Goal: Information Seeking & Learning: Find specific page/section

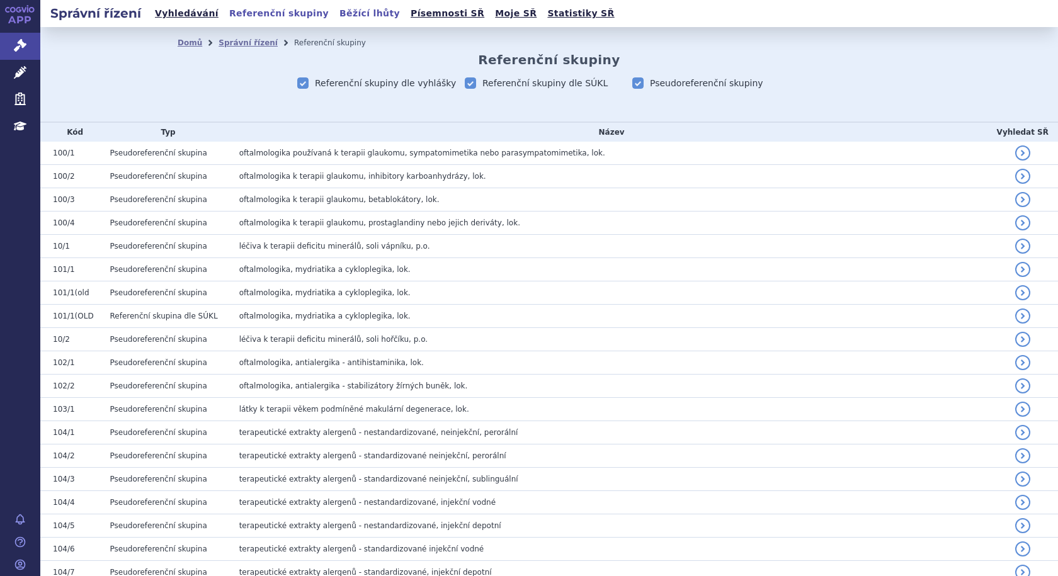
click at [344, 13] on link "Běžící lhůty" at bounding box center [370, 13] width 68 height 17
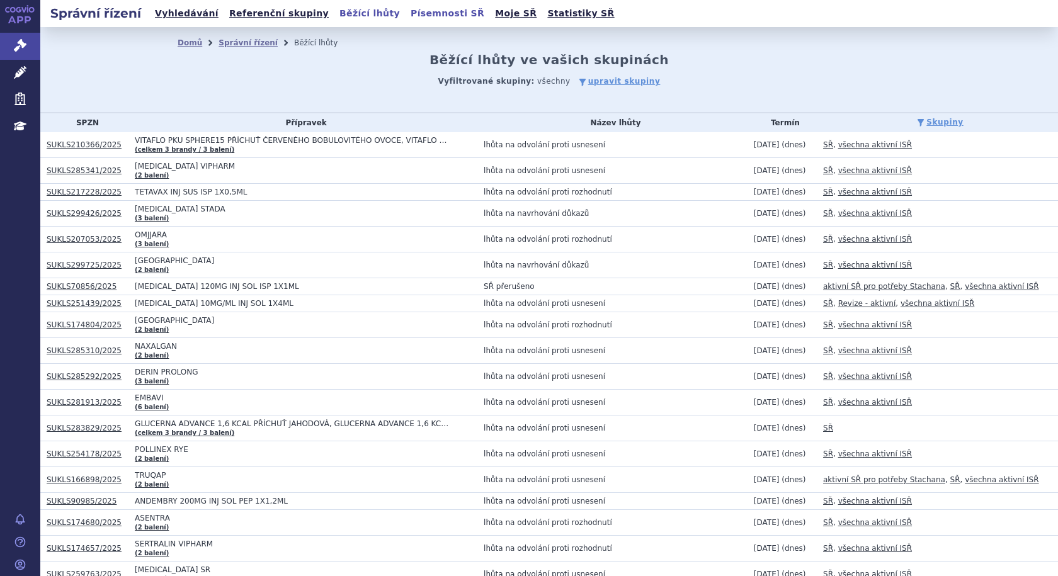
click at [407, 14] on link "Písemnosti SŘ" at bounding box center [447, 13] width 81 height 17
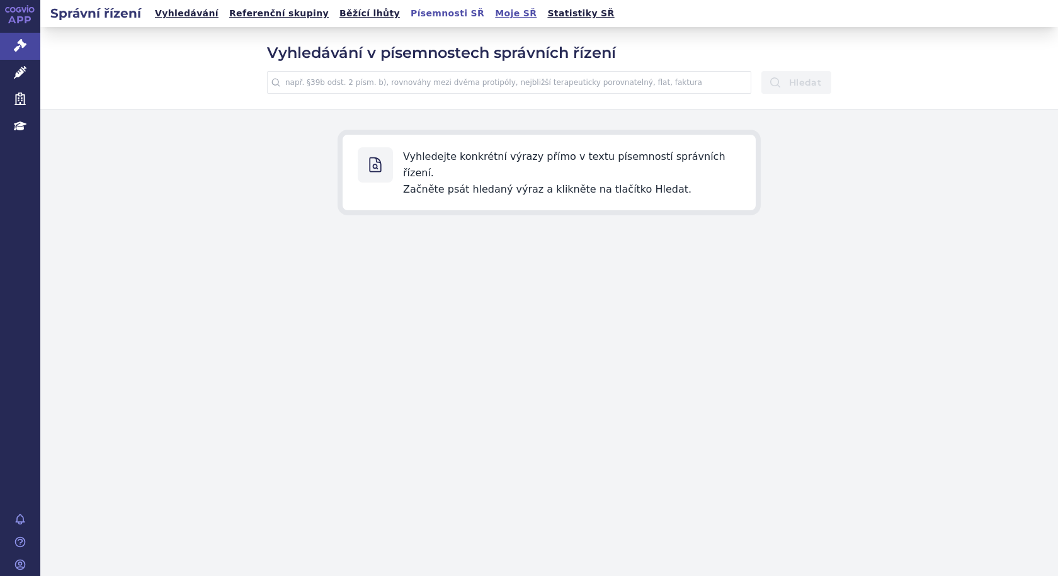
click at [491, 15] on link "Moje SŘ" at bounding box center [515, 13] width 49 height 17
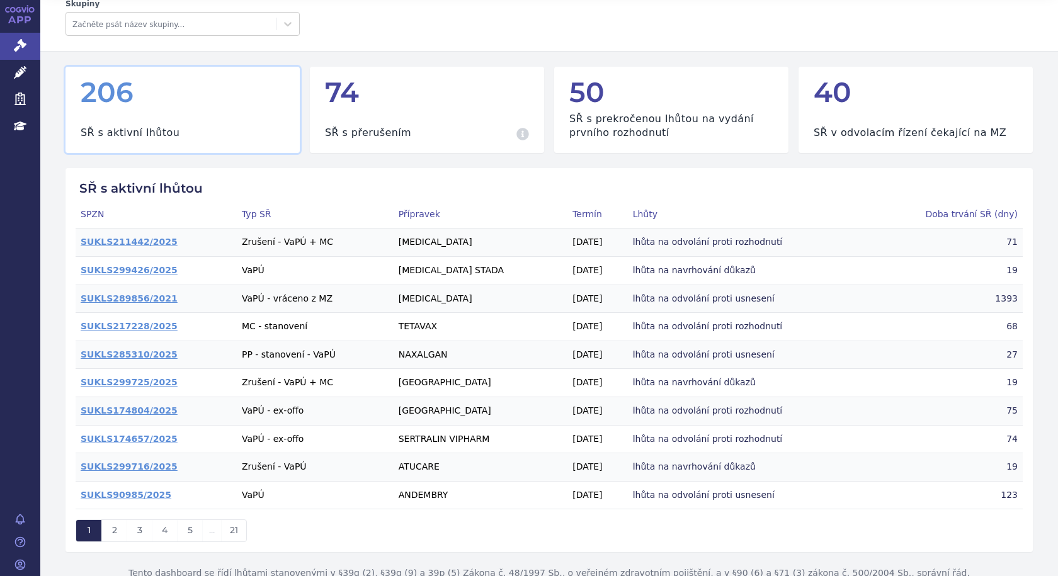
scroll to position [77, 0]
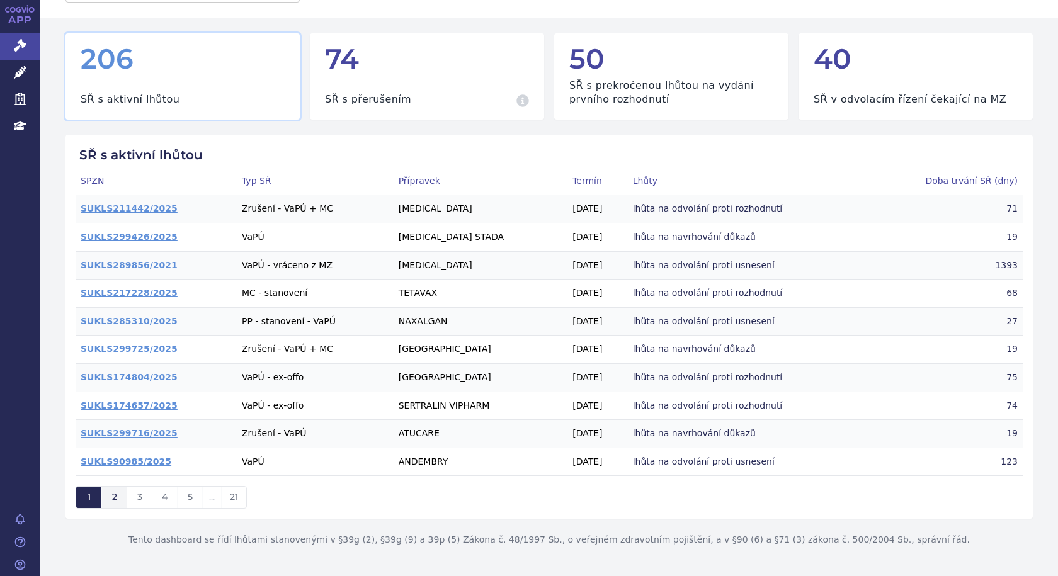
click at [118, 499] on button "2" at bounding box center [113, 497] width 25 height 21
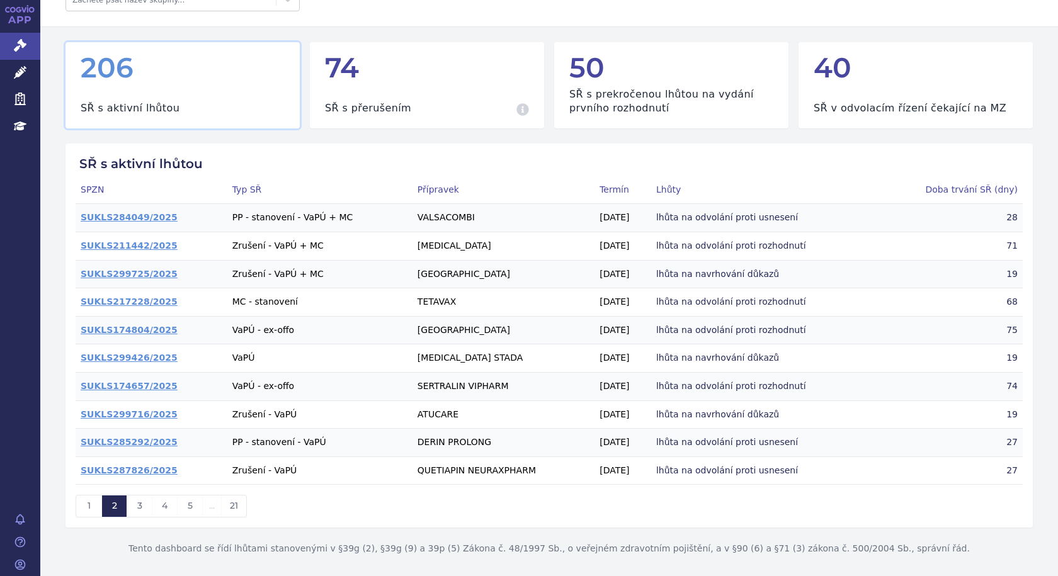
scroll to position [77, 0]
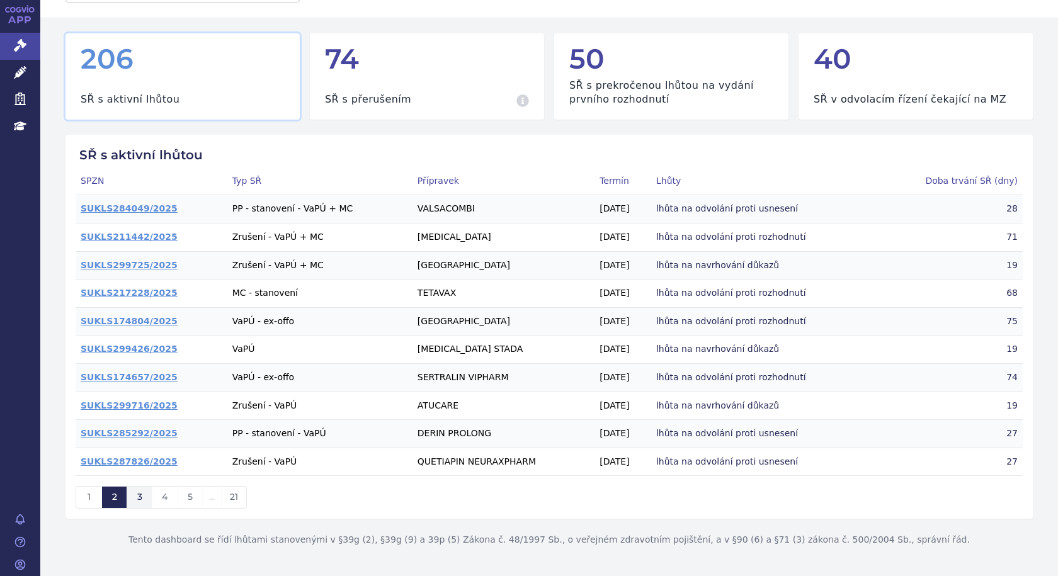
click at [141, 496] on span "3" at bounding box center [139, 496] width 5 height 11
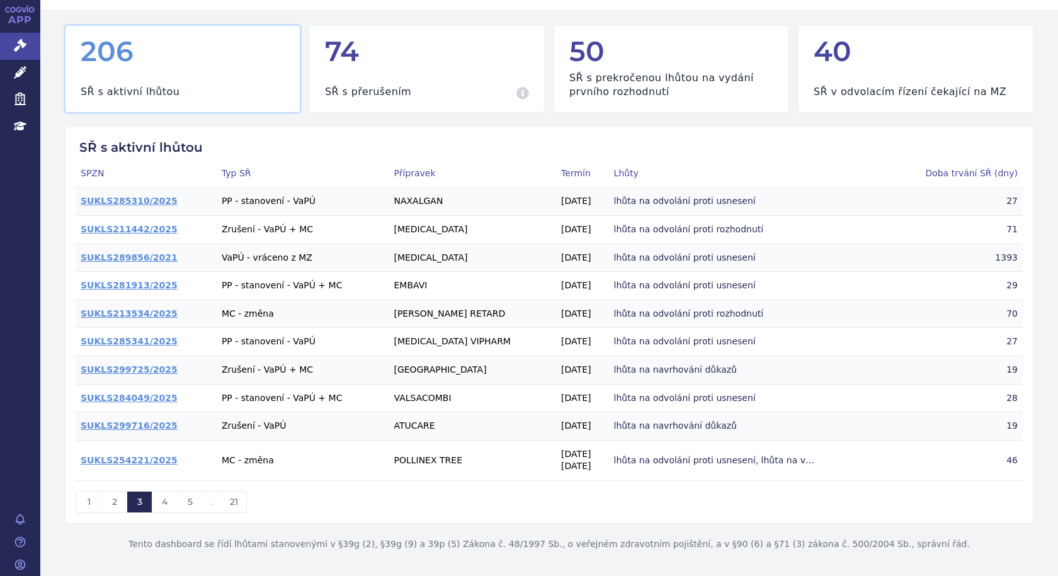
scroll to position [89, 0]
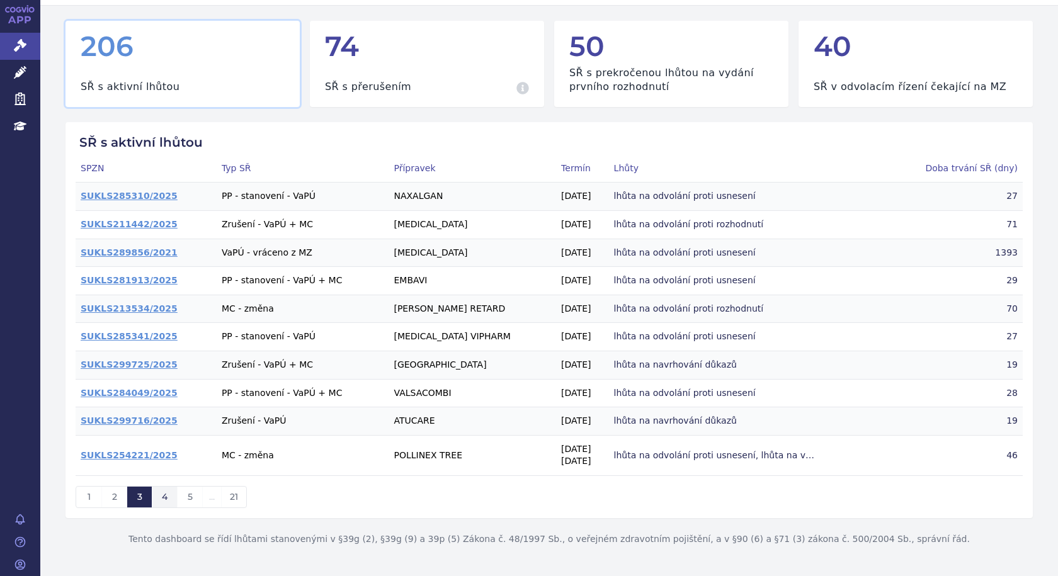
click at [167, 495] on span "4" at bounding box center [165, 496] width 6 height 11
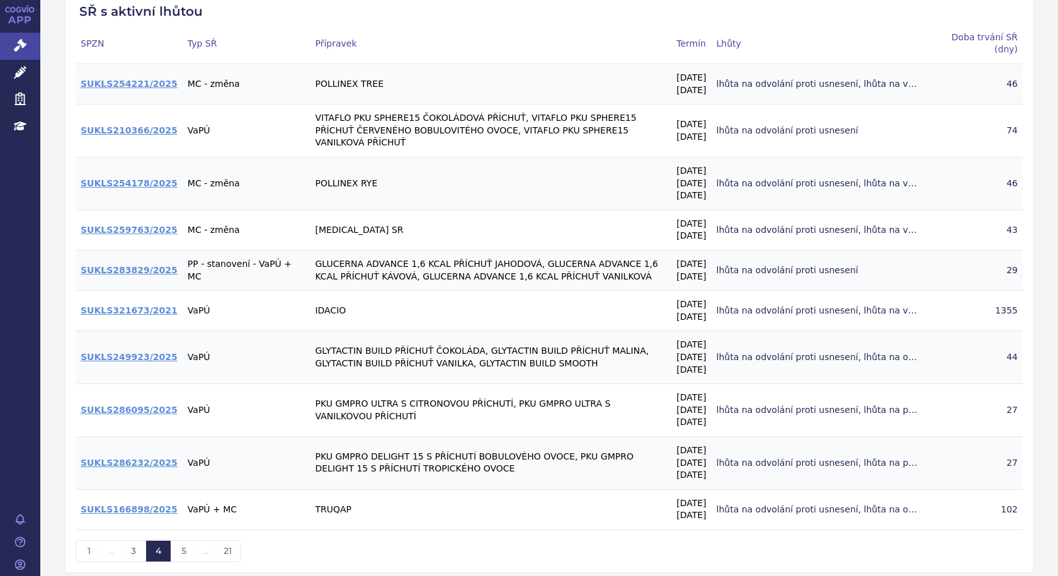
scroll to position [250, 0]
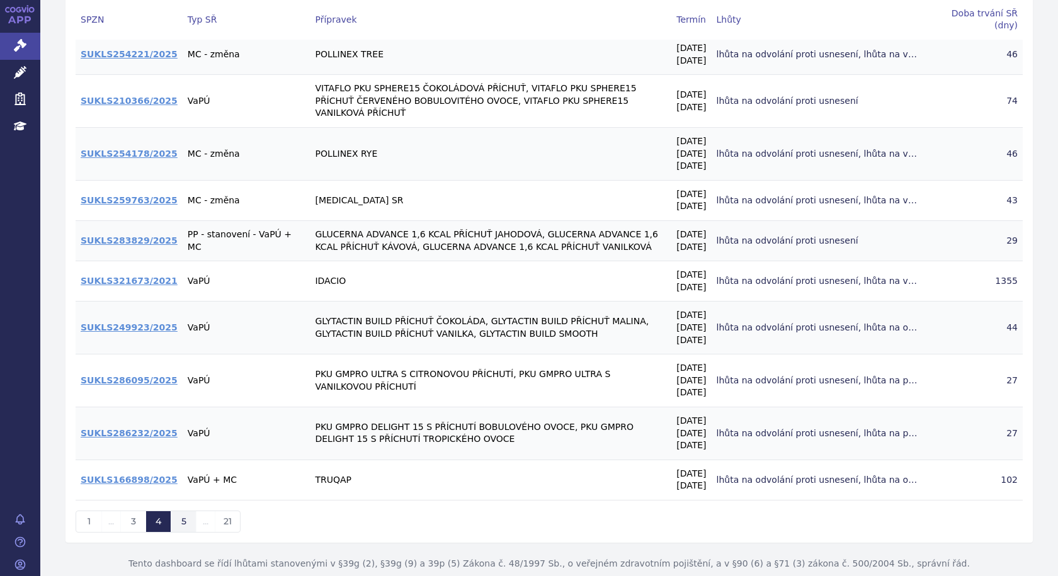
click at [186, 516] on span "5" at bounding box center [183, 521] width 5 height 11
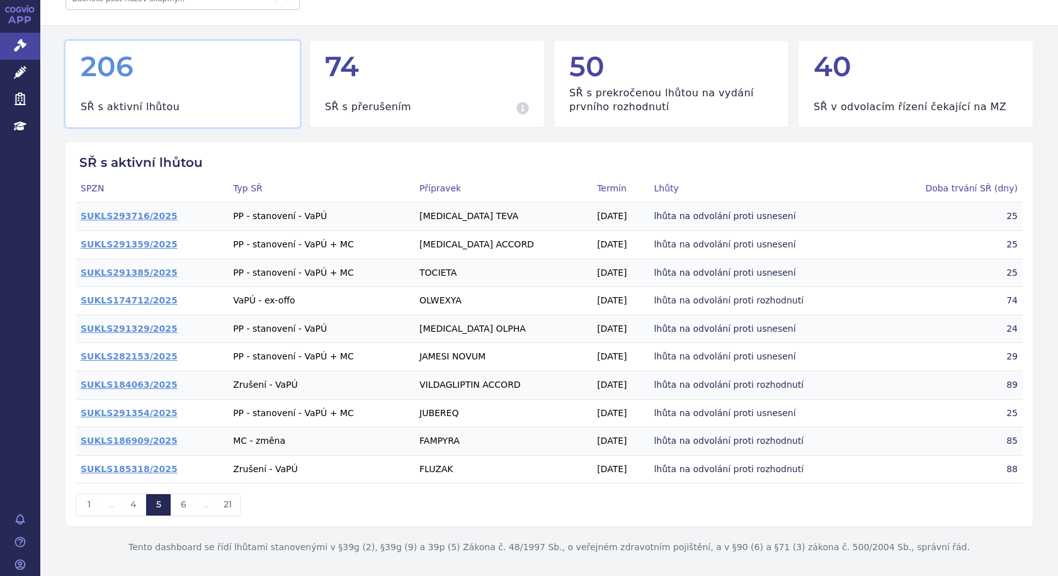
scroll to position [77, 0]
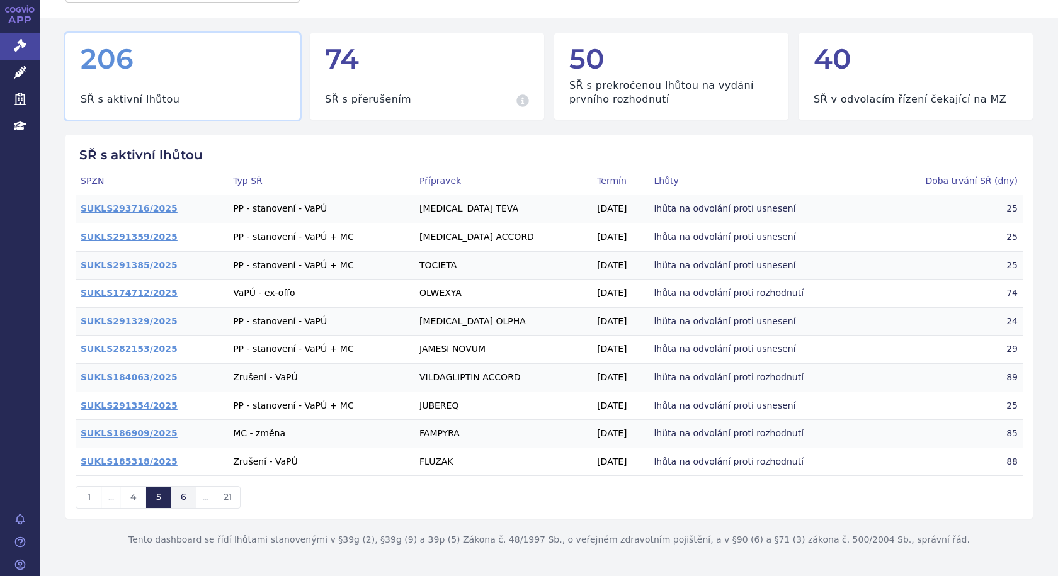
click at [185, 499] on span "6" at bounding box center [184, 496] width 6 height 11
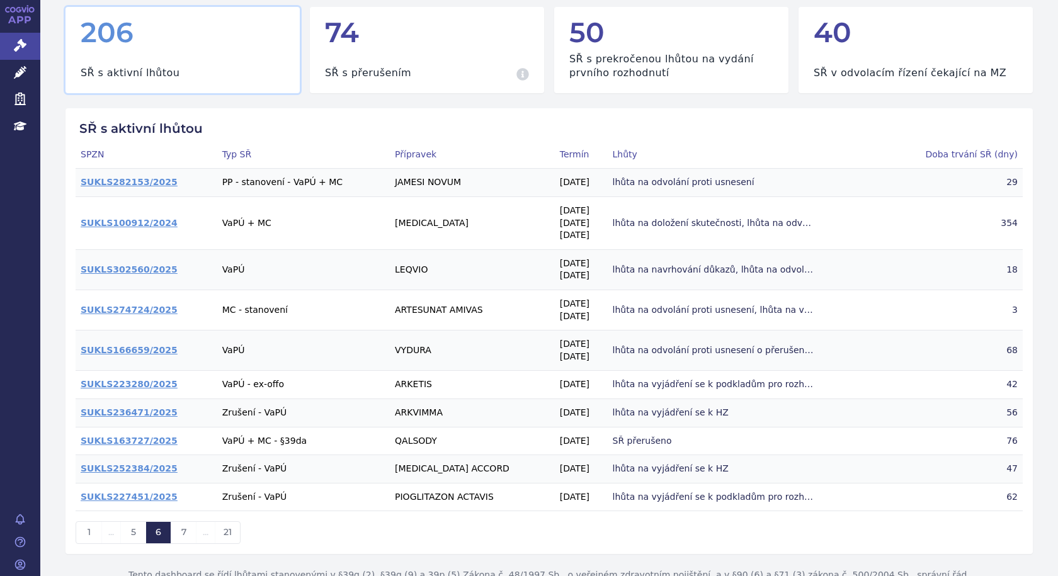
scroll to position [126, 0]
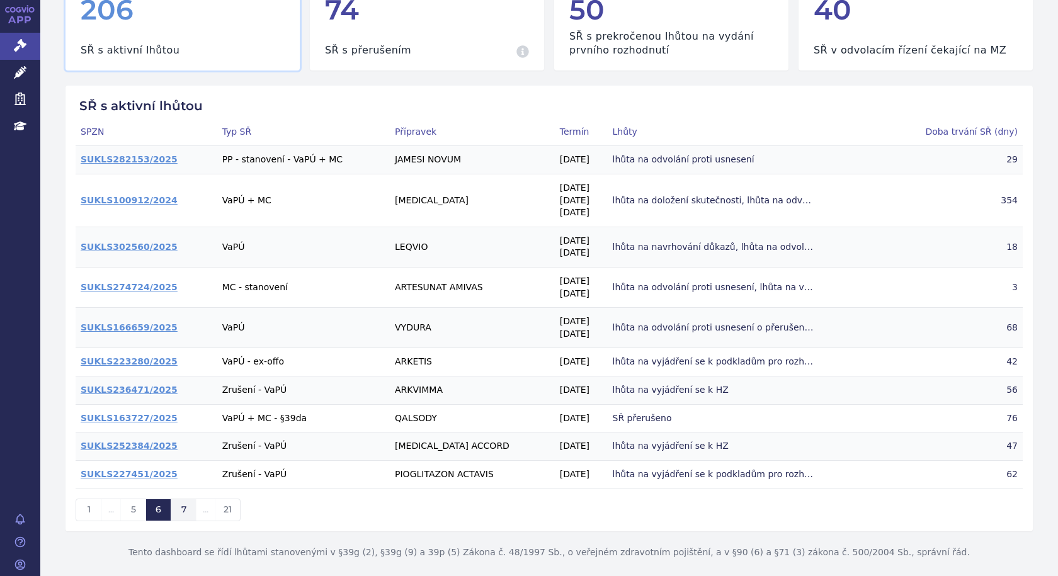
click at [190, 513] on button "7" at bounding box center [183, 509] width 25 height 21
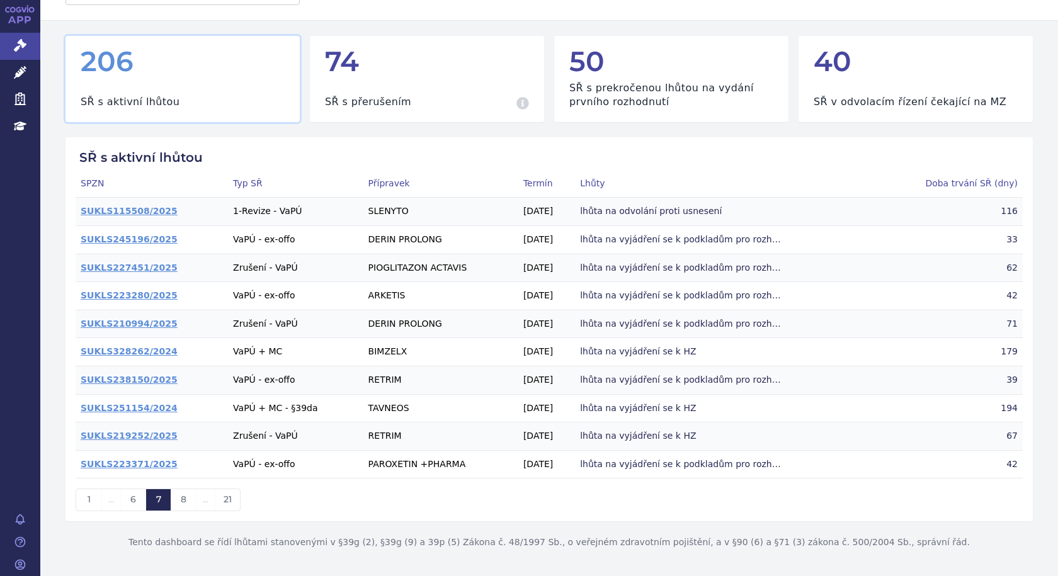
scroll to position [77, 0]
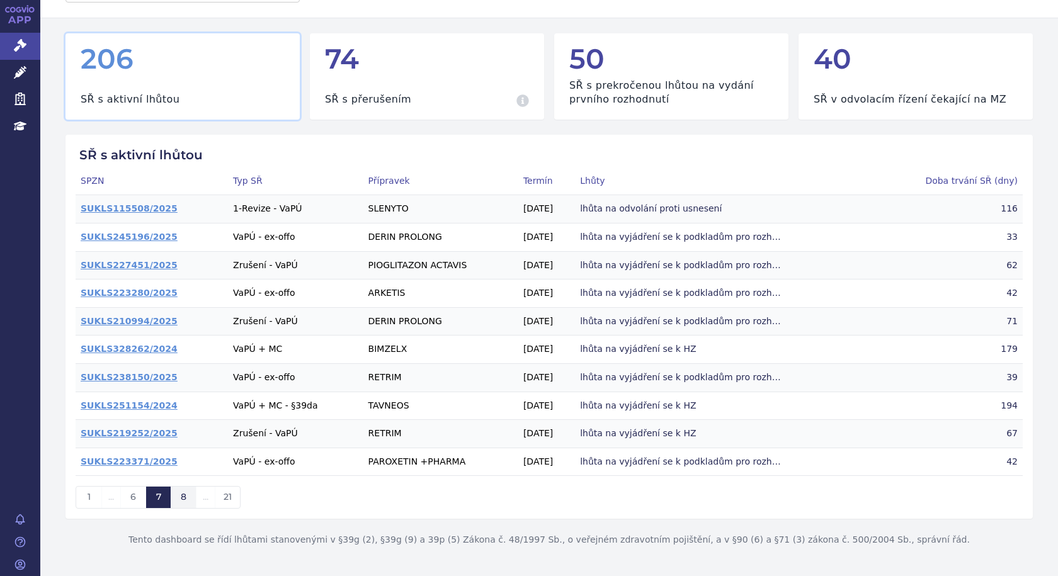
click at [188, 503] on button "8" at bounding box center [183, 497] width 25 height 21
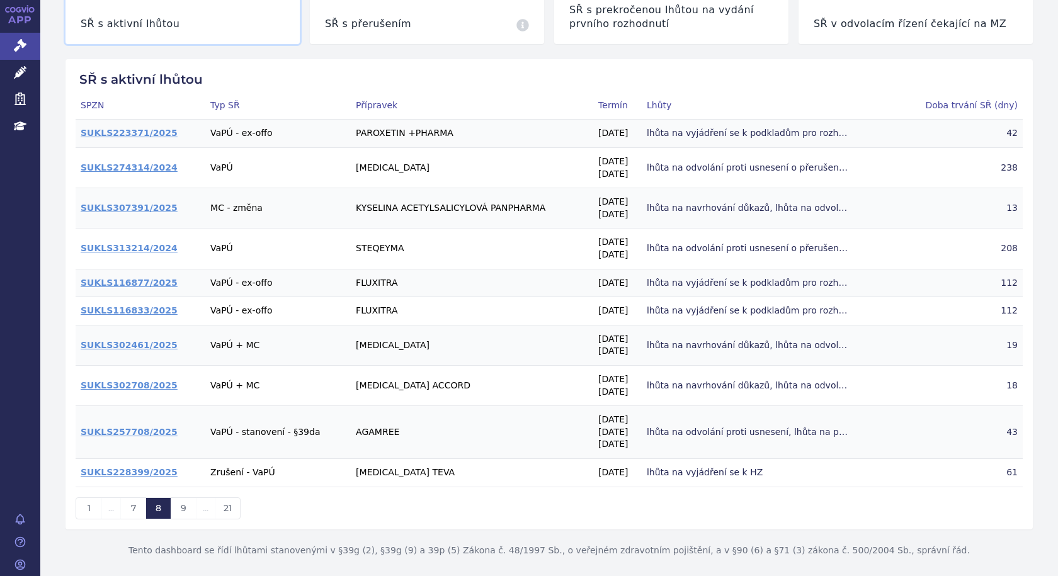
scroll to position [164, 0]
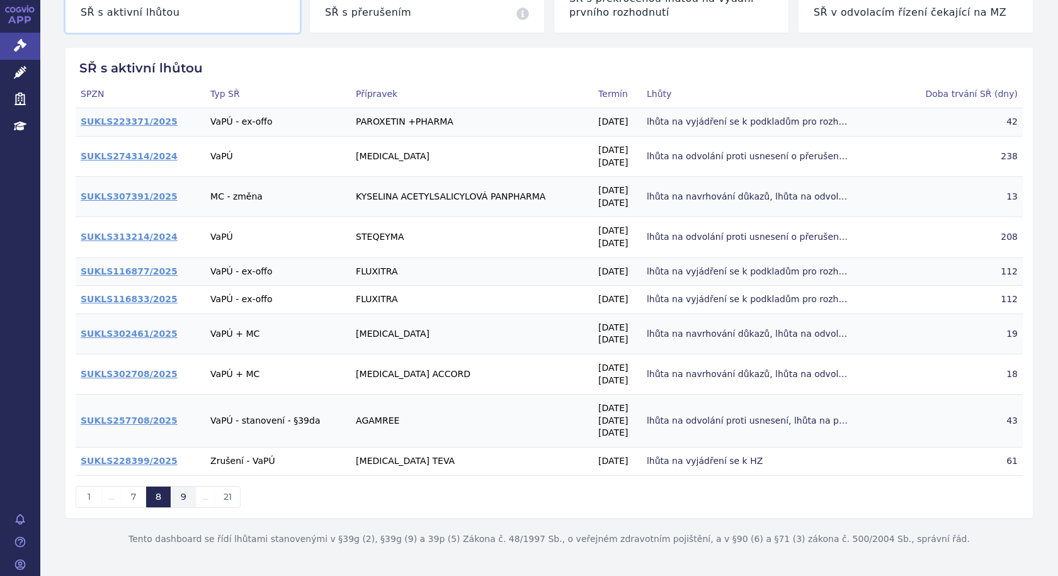
click at [185, 496] on span "9" at bounding box center [184, 496] width 6 height 11
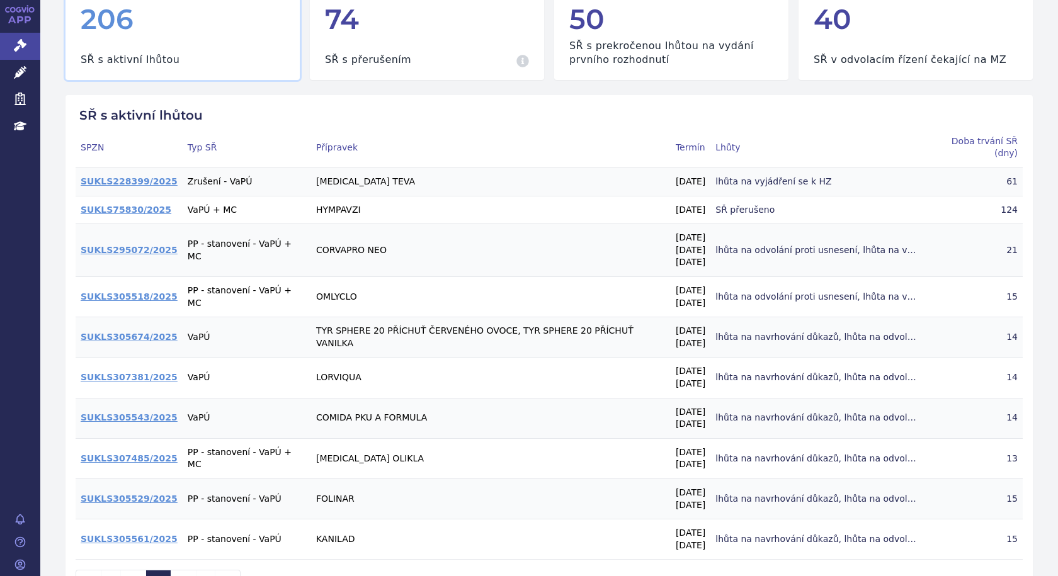
scroll to position [188, 0]
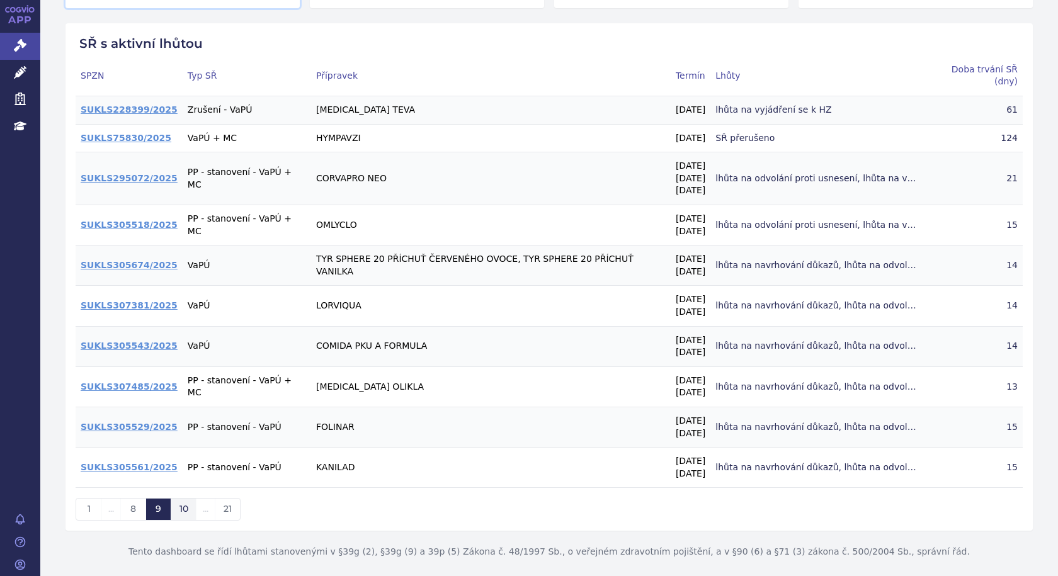
click at [189, 500] on button "10" at bounding box center [183, 509] width 25 height 21
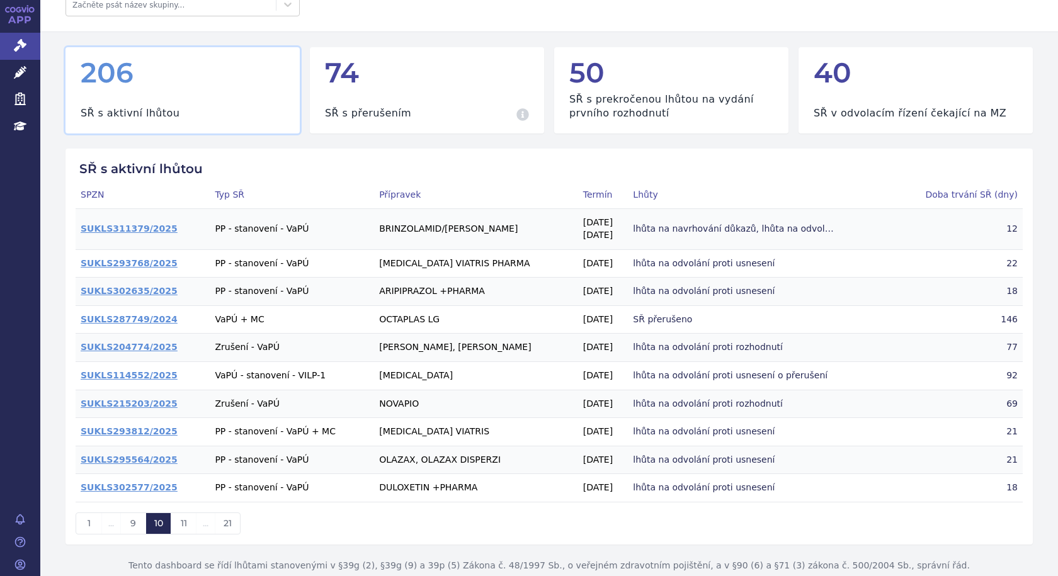
scroll to position [89, 0]
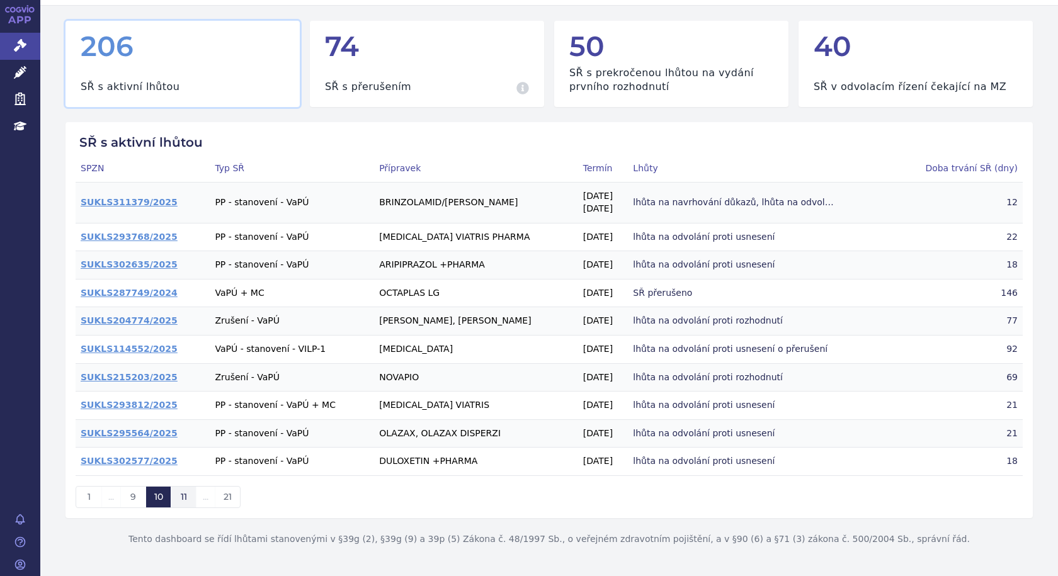
click at [188, 497] on button "11" at bounding box center [183, 497] width 25 height 21
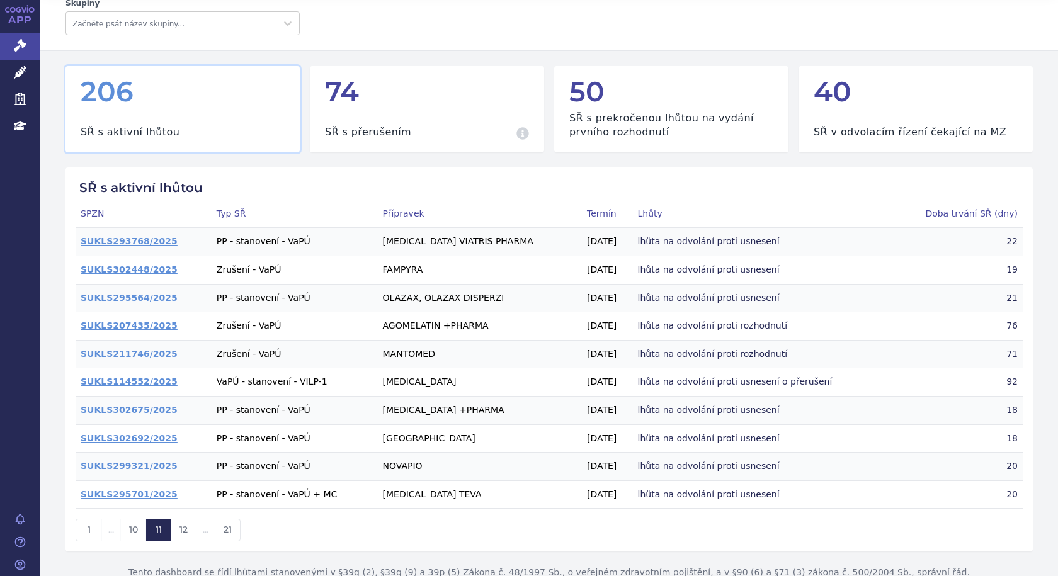
scroll to position [63, 0]
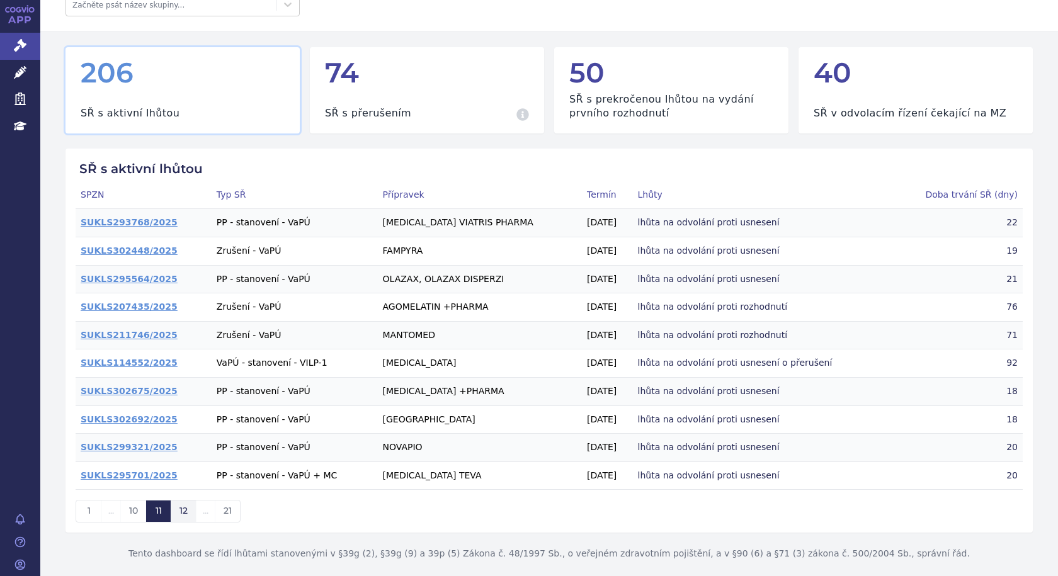
click at [185, 512] on span "12" at bounding box center [183, 510] width 8 height 11
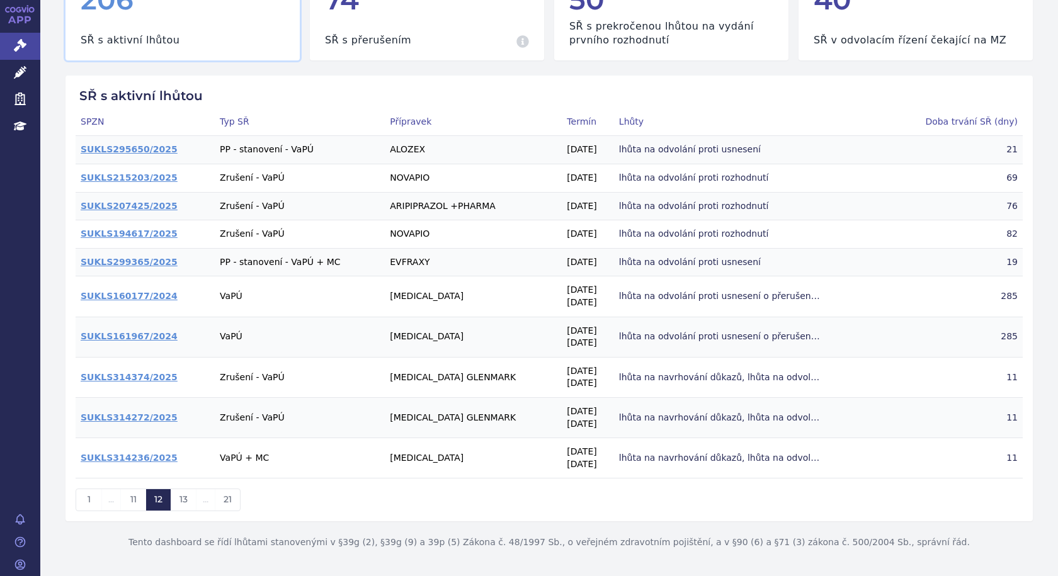
scroll to position [139, 0]
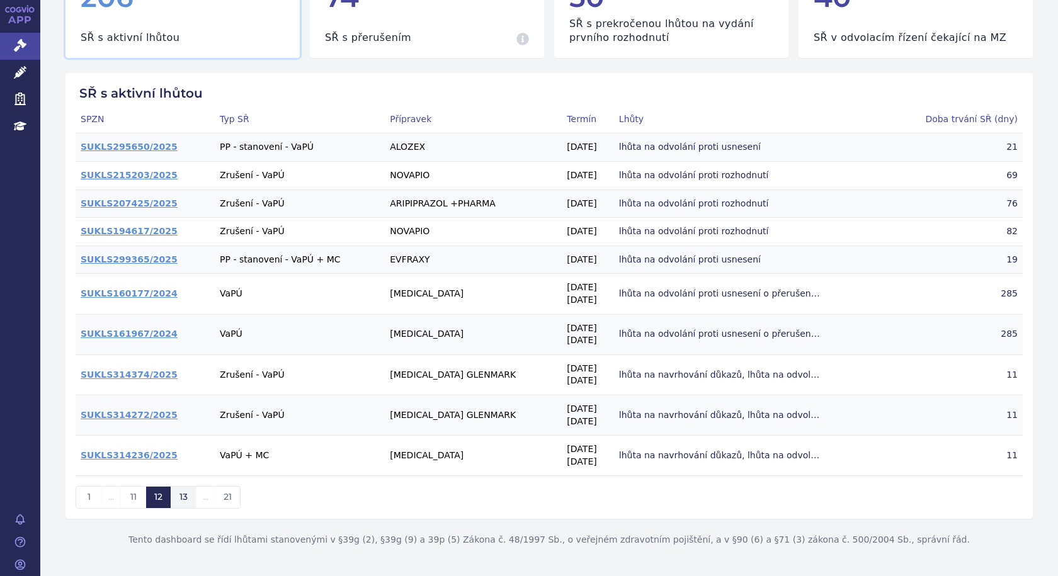
click at [186, 493] on span "13" at bounding box center [183, 496] width 8 height 11
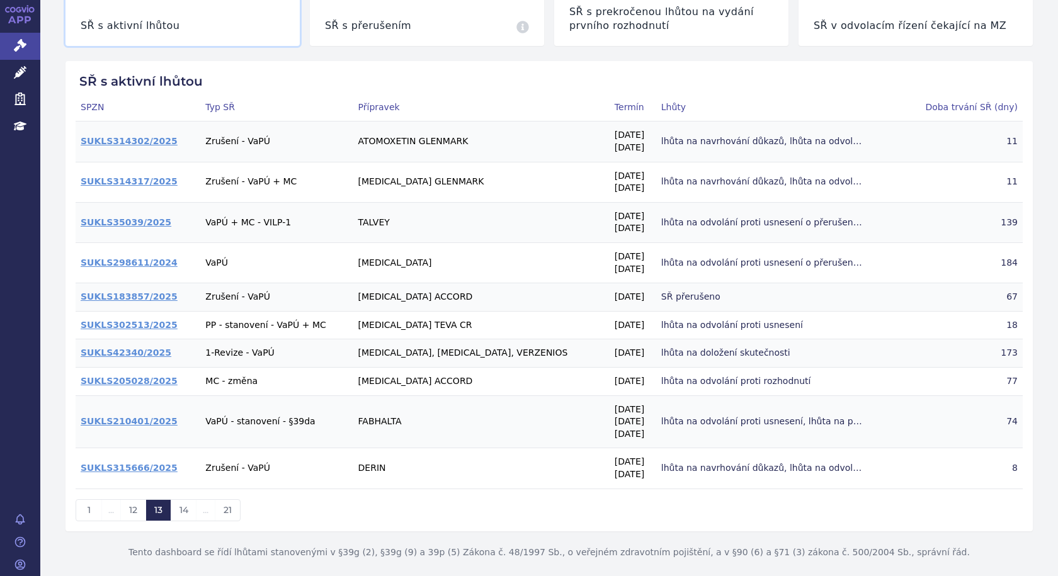
scroll to position [164, 0]
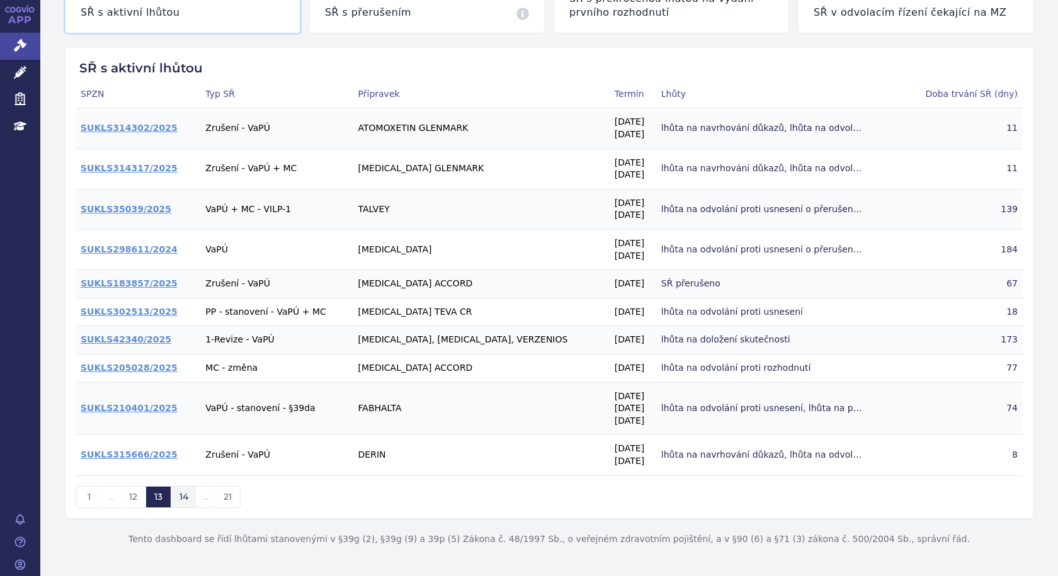
click at [186, 500] on span "14" at bounding box center [183, 496] width 9 height 11
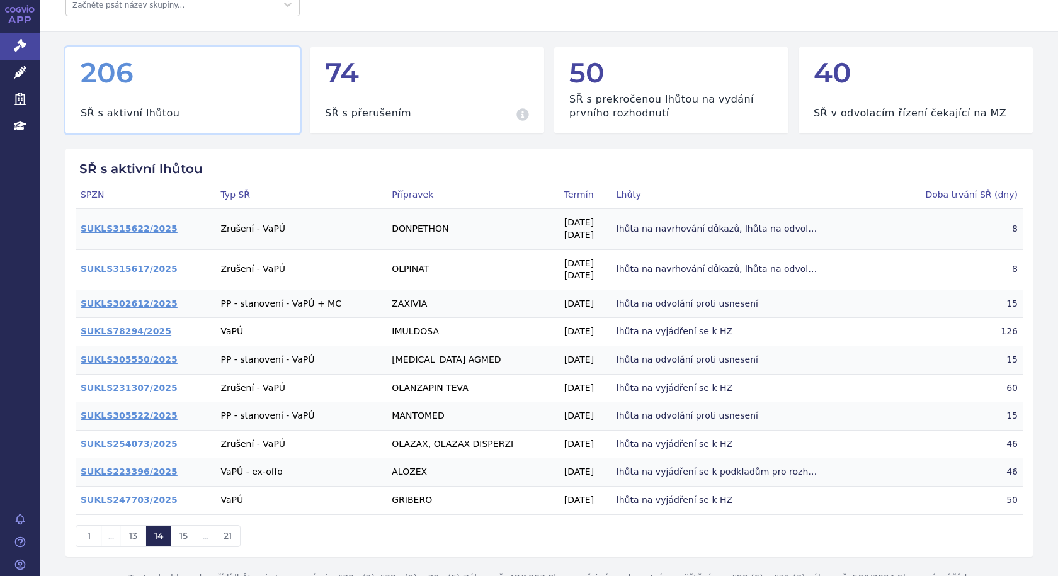
scroll to position [102, 0]
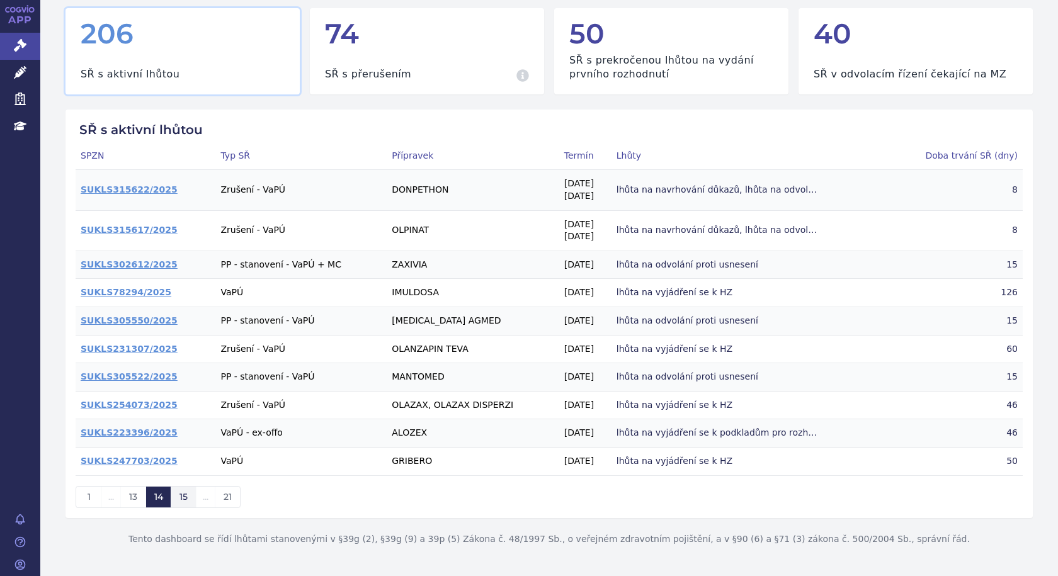
click at [190, 495] on button "15" at bounding box center [183, 497] width 25 height 21
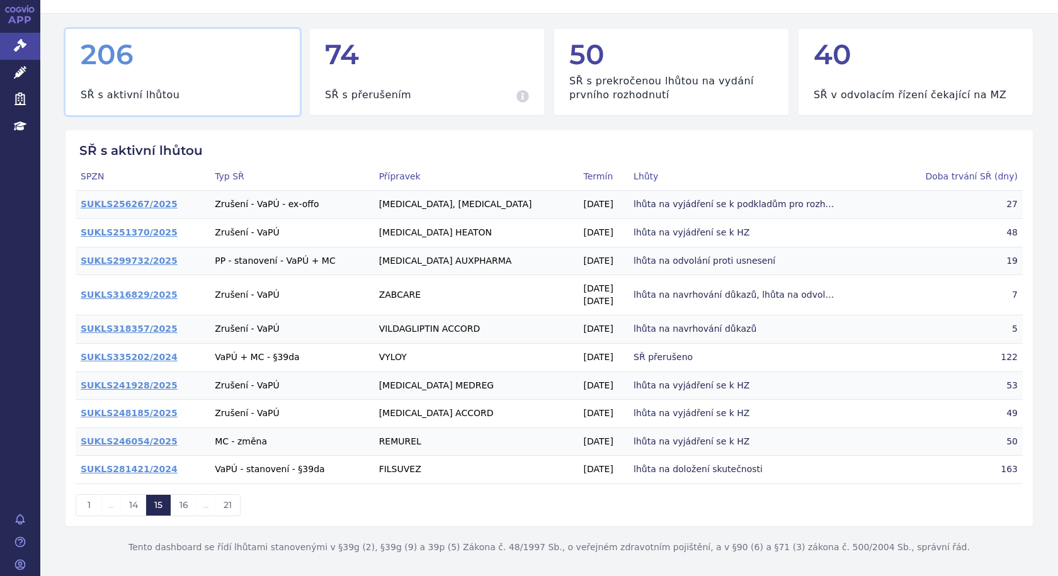
scroll to position [89, 0]
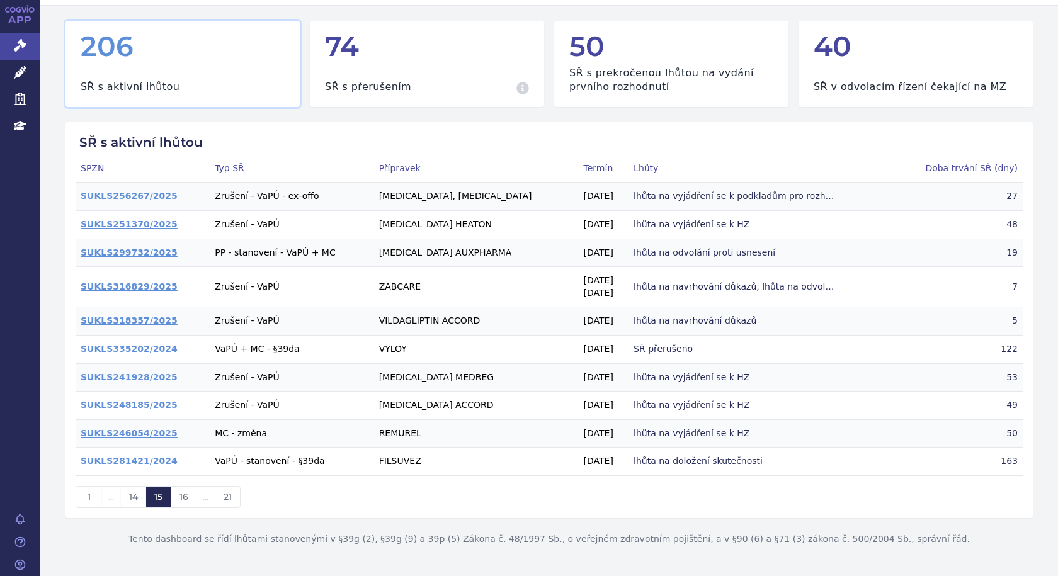
click at [389, 286] on p "ZABCARE" at bounding box center [476, 287] width 195 height 13
click at [113, 290] on link "SUKLS316829/2025" at bounding box center [129, 286] width 97 height 10
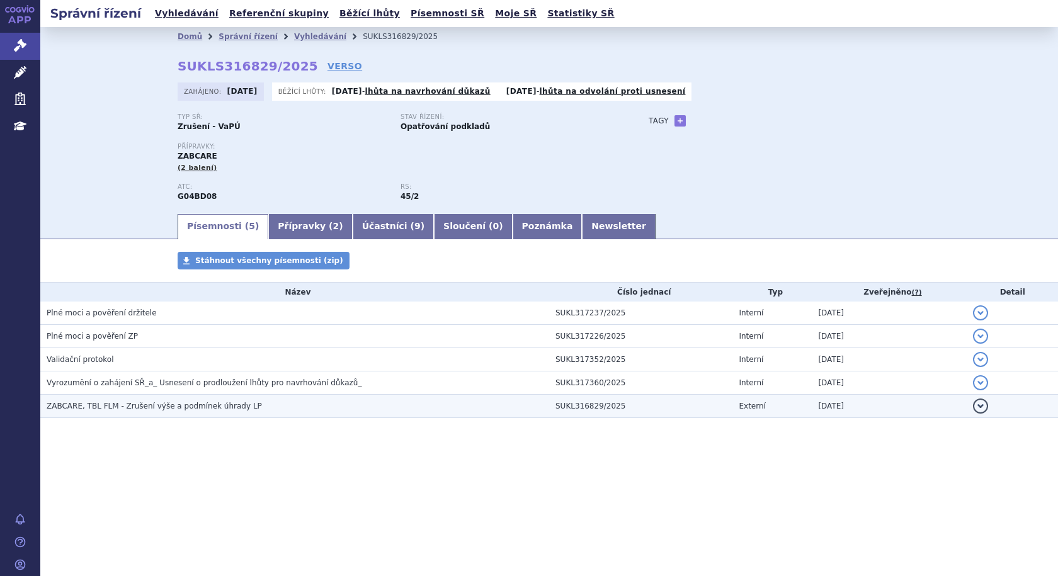
click at [172, 409] on span "ZABCARE, TBL FLM - Zrušení výše a podmínek úhrady LP" at bounding box center [154, 406] width 215 height 9
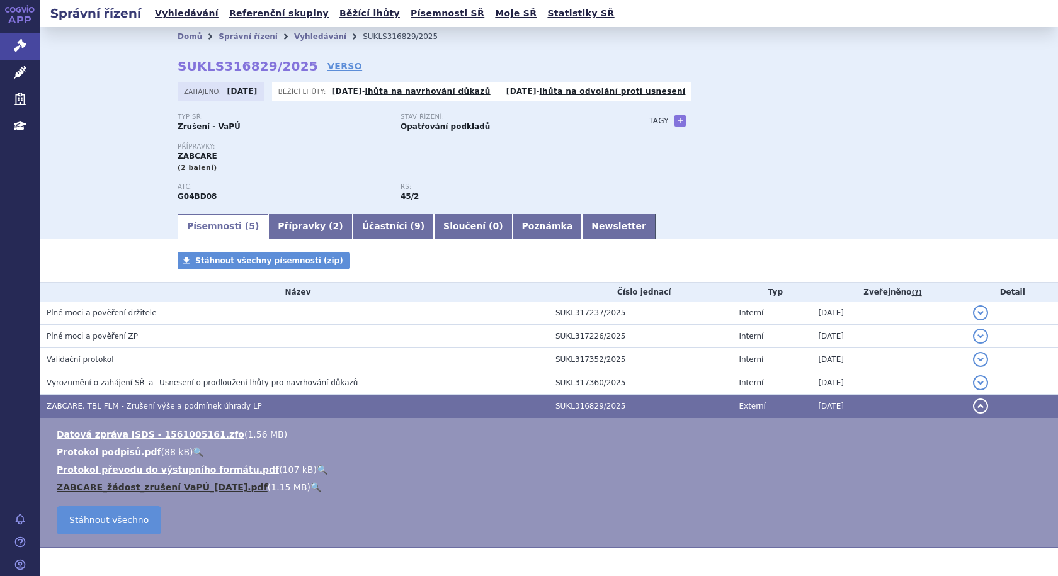
click at [178, 482] on link "ZABCARE_žádost_zrušení VaPÚ_2025-08-01.pdf" at bounding box center [162, 487] width 211 height 10
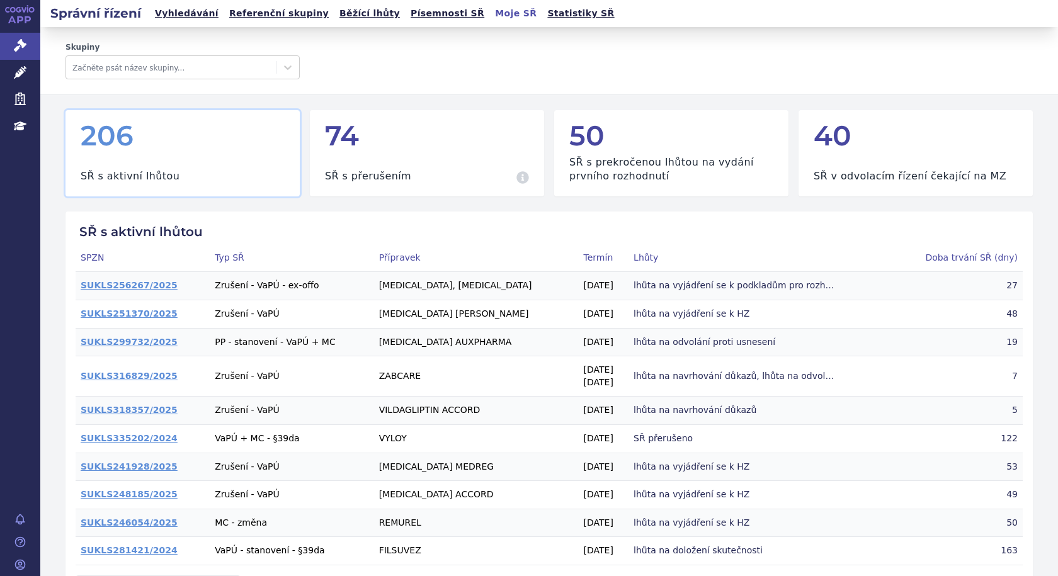
click at [186, 14] on link "Vyhledávání" at bounding box center [186, 13] width 71 height 17
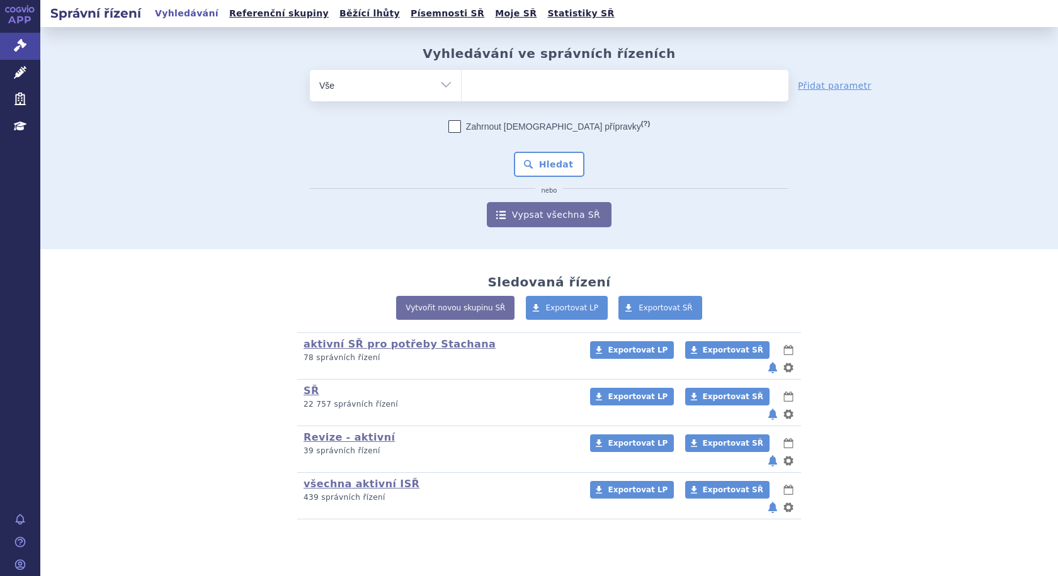
click at [484, 84] on ul at bounding box center [625, 83] width 327 height 26
click at [462, 84] on select at bounding box center [461, 84] width 1 height 31
type input "re"
type input "ret"
type input "rets"
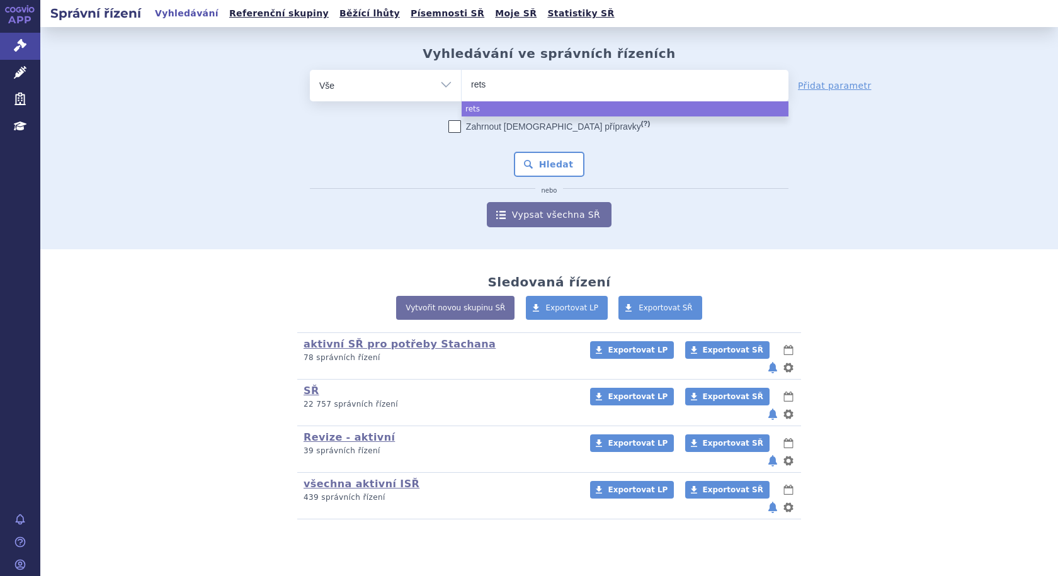
type input "retse"
type input "retsev"
type input "retsevm"
type input "retsevmo"
select select "retsevmo"
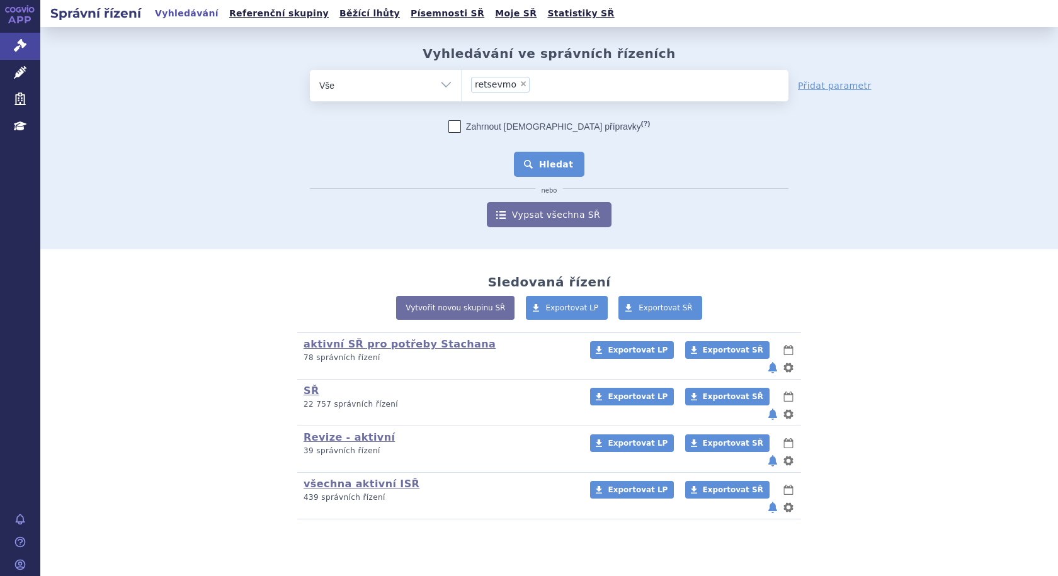
click at [557, 171] on button "Hledat" at bounding box center [549, 164] width 71 height 25
